Goal: Information Seeking & Learning: Find specific fact

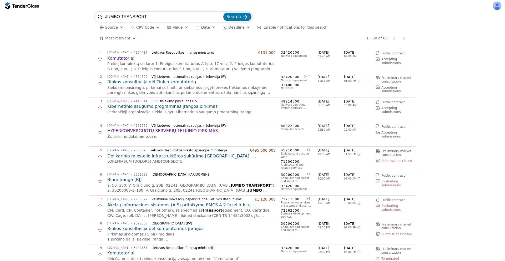
drag, startPoint x: 160, startPoint y: 18, endPoint x: 86, endPoint y: 3, distance: 75.1
click at [86, 3] on div "JUMBO TRANSPORT Search Source CPV Code Type Buyer Value Date Deadline Enable no…" at bounding box center [252, 130] width 505 height 261
type input "jumbo"
click at [223, 13] on button "Search" at bounding box center [237, 17] width 28 height 8
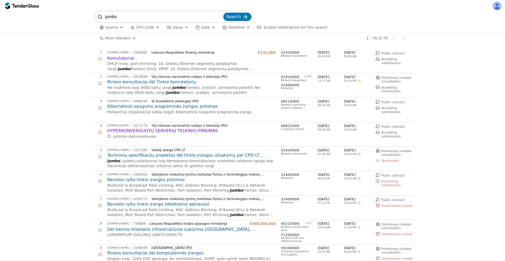
click at [131, 67] on span "jumbo" at bounding box center [124, 69] width 13 height 4
click at [127, 18] on input "jumbo" at bounding box center [163, 17] width 117 height 11
type input "jumbo transport"
click at [223, 13] on button "Search" at bounding box center [237, 17] width 28 height 8
